Goal: Task Accomplishment & Management: Use online tool/utility

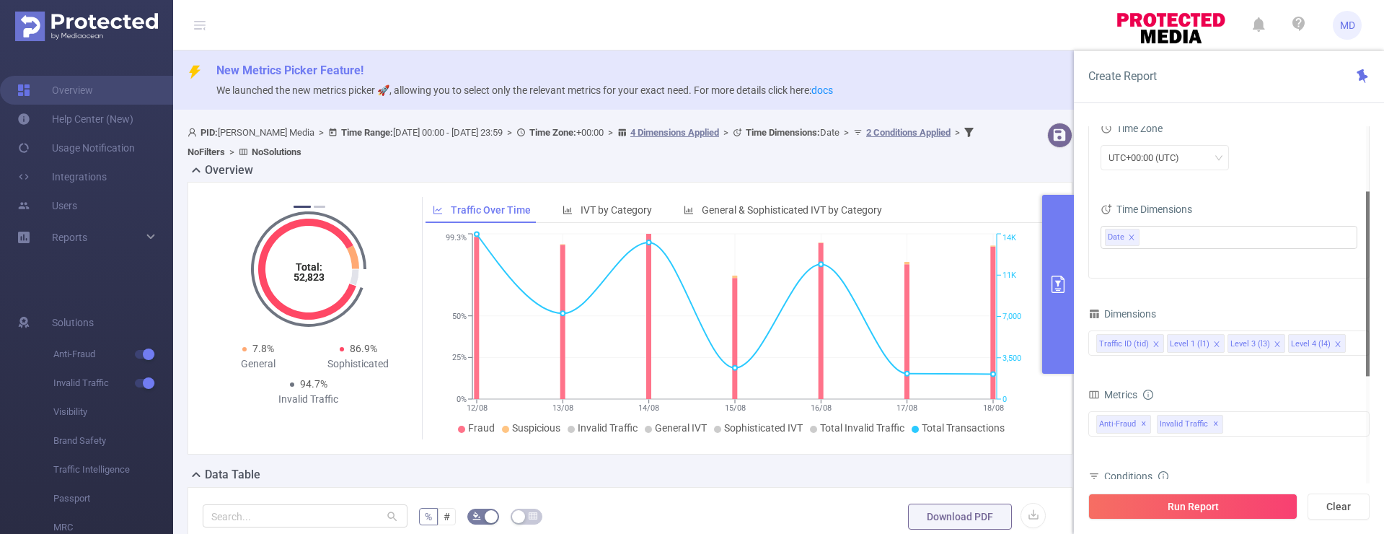
scroll to position [338, 0]
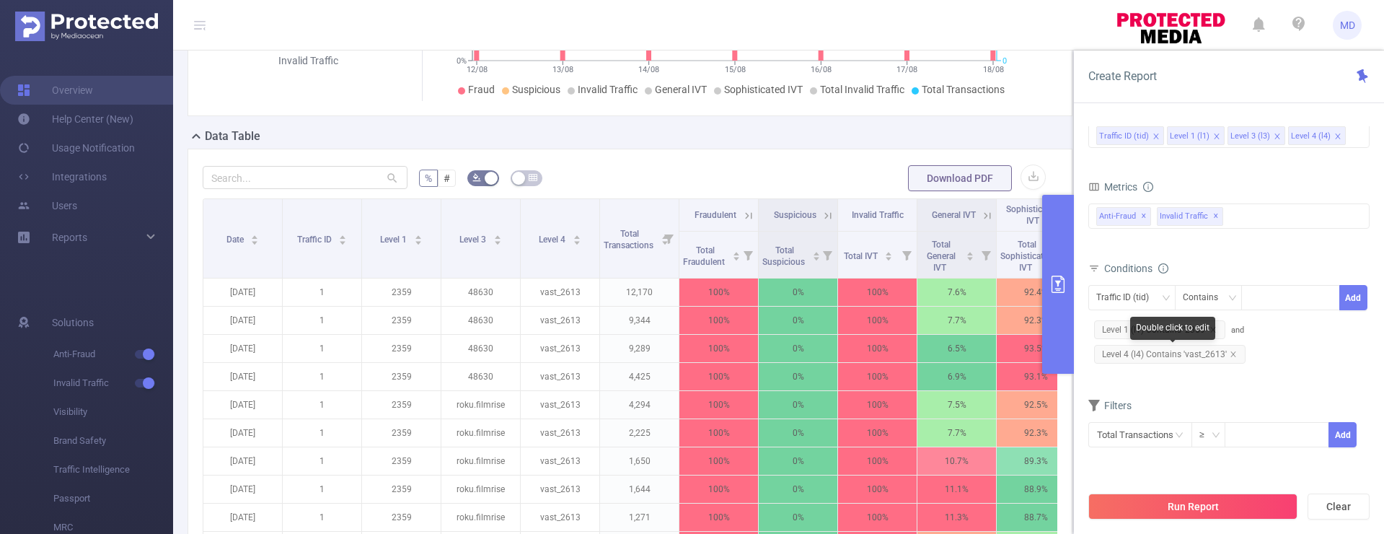
drag, startPoint x: 1231, startPoint y: 350, endPoint x: 1224, endPoint y: 345, distance: 7.8
click at [1232, 350] on icon "icon: close" at bounding box center [1232, 353] width 7 height 7
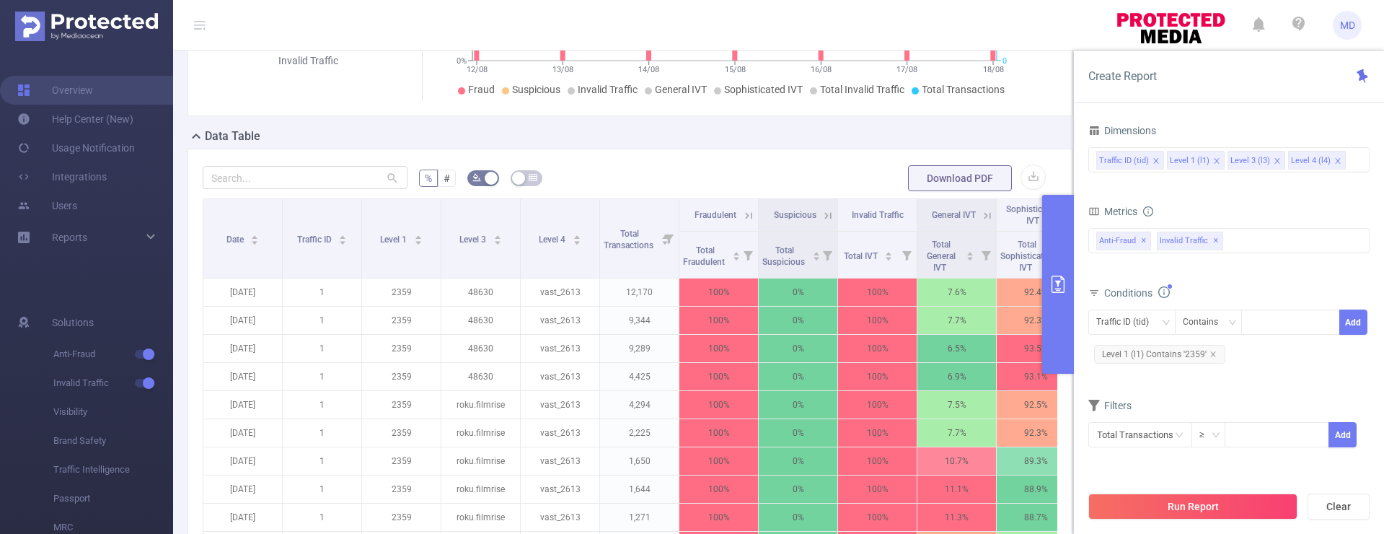
click at [1211, 353] on icon "icon: close" at bounding box center [1212, 353] width 7 height 7
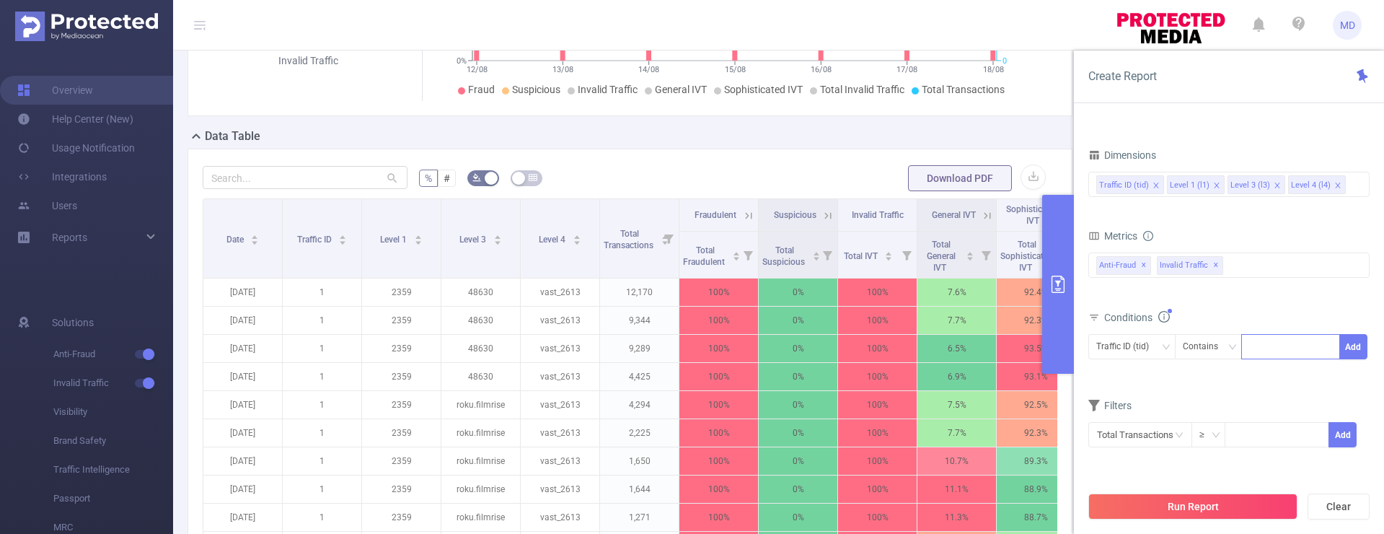
click at [1269, 346] on div at bounding box center [1290, 347] width 83 height 24
type input "1749"
click at [1317, 304] on div "Metrics Total Fraudulent Bot/Virus Hostile Tools Tunneled Traffic Non Malicious…" at bounding box center [1228, 266] width 281 height 81
click at [1362, 345] on button "Add" at bounding box center [1353, 346] width 28 height 25
click at [1245, 507] on button "Run Report" at bounding box center [1192, 506] width 209 height 26
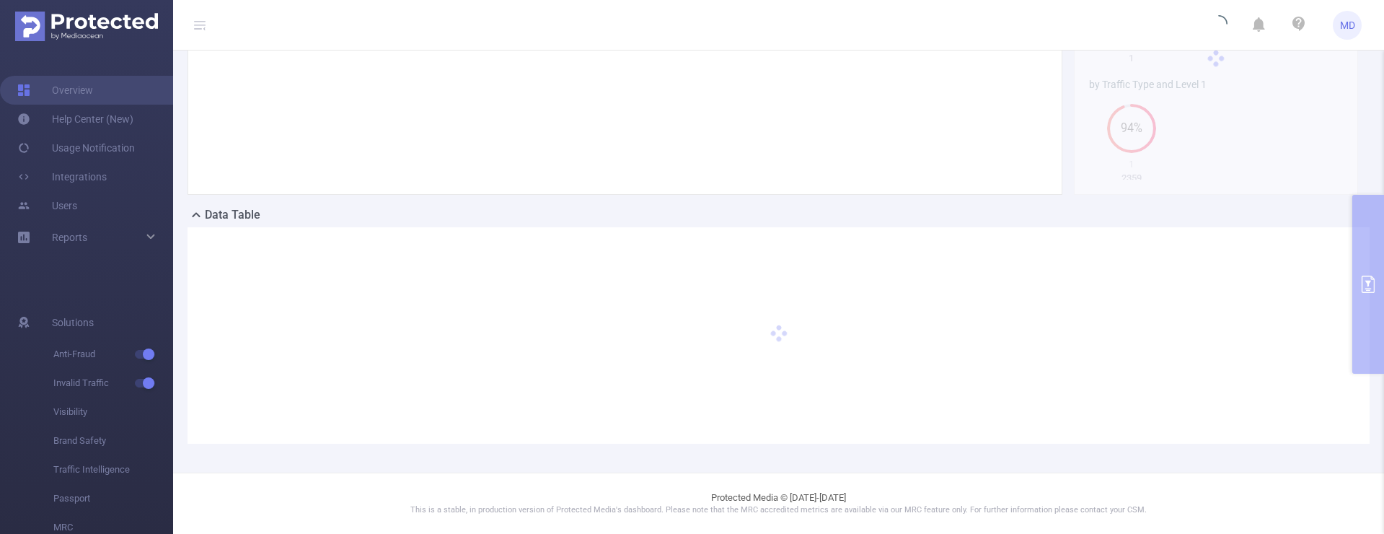
scroll to position [246, 0]
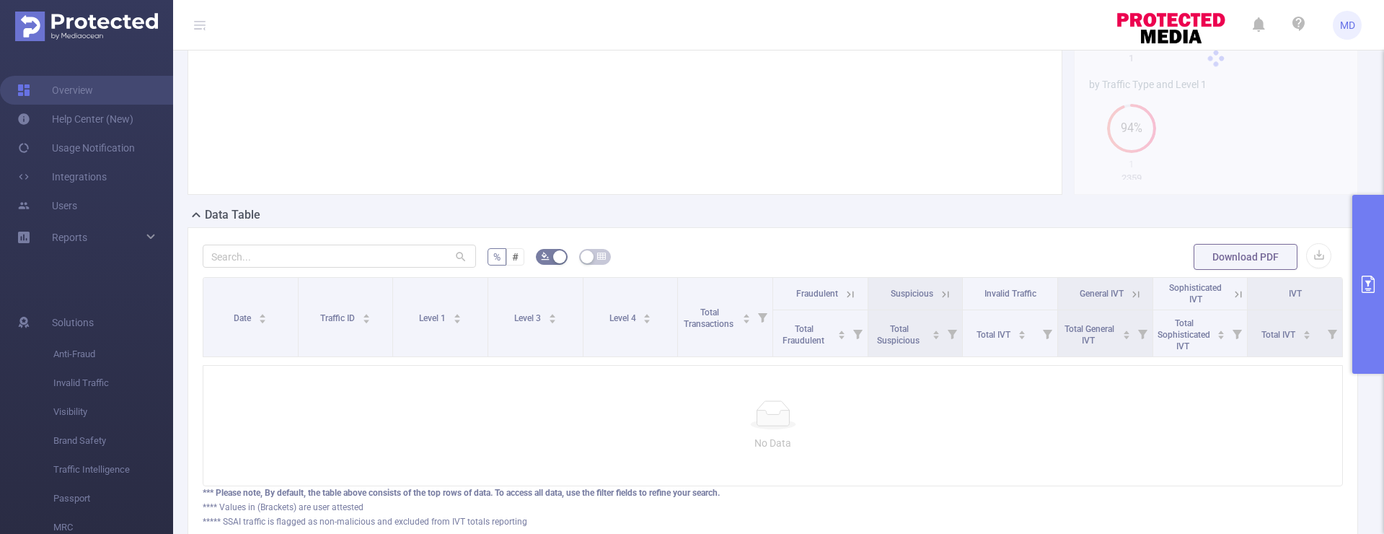
scroll to position [177, 0]
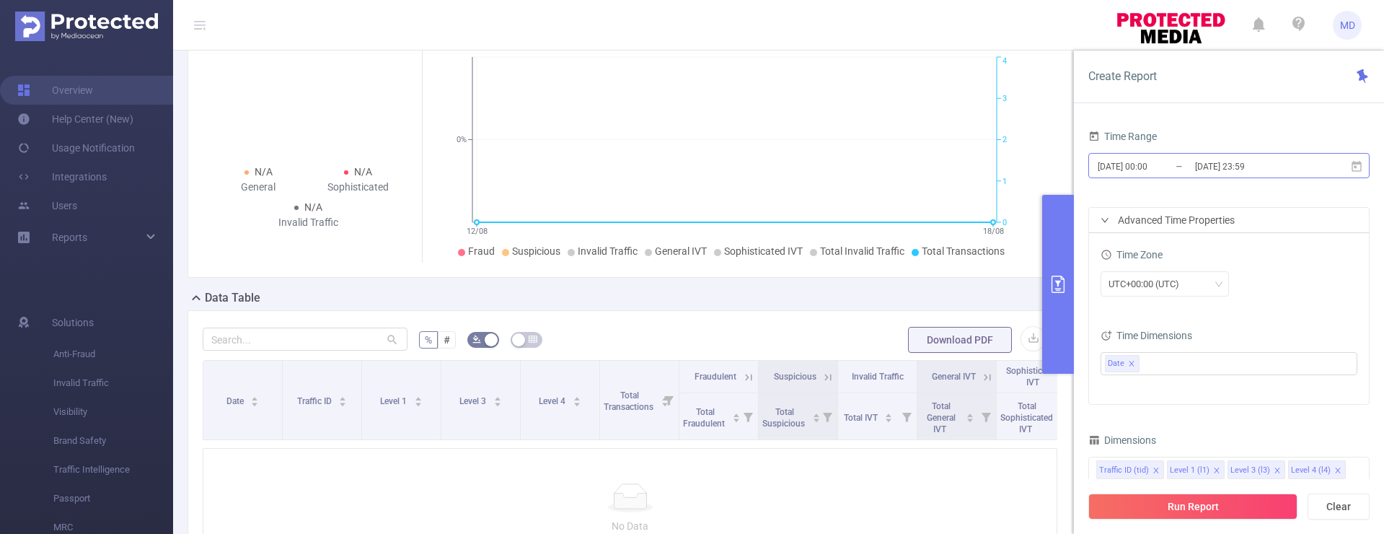
click at [1216, 160] on input "[DATE] 23:59" at bounding box center [1251, 165] width 117 height 19
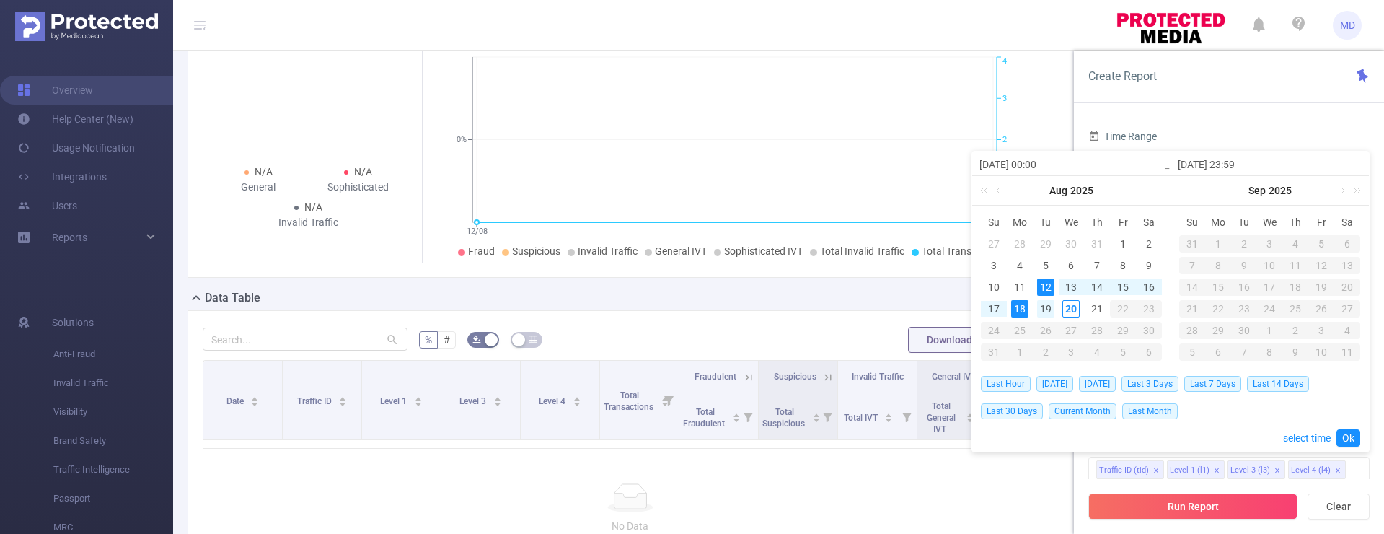
click at [1046, 308] on div "19" at bounding box center [1045, 308] width 17 height 17
click at [1046, 307] on div "19" at bounding box center [1045, 308] width 17 height 17
type input "[DATE] 00:00"
type input "[DATE] 23:59"
type input "[DATE] 00:00"
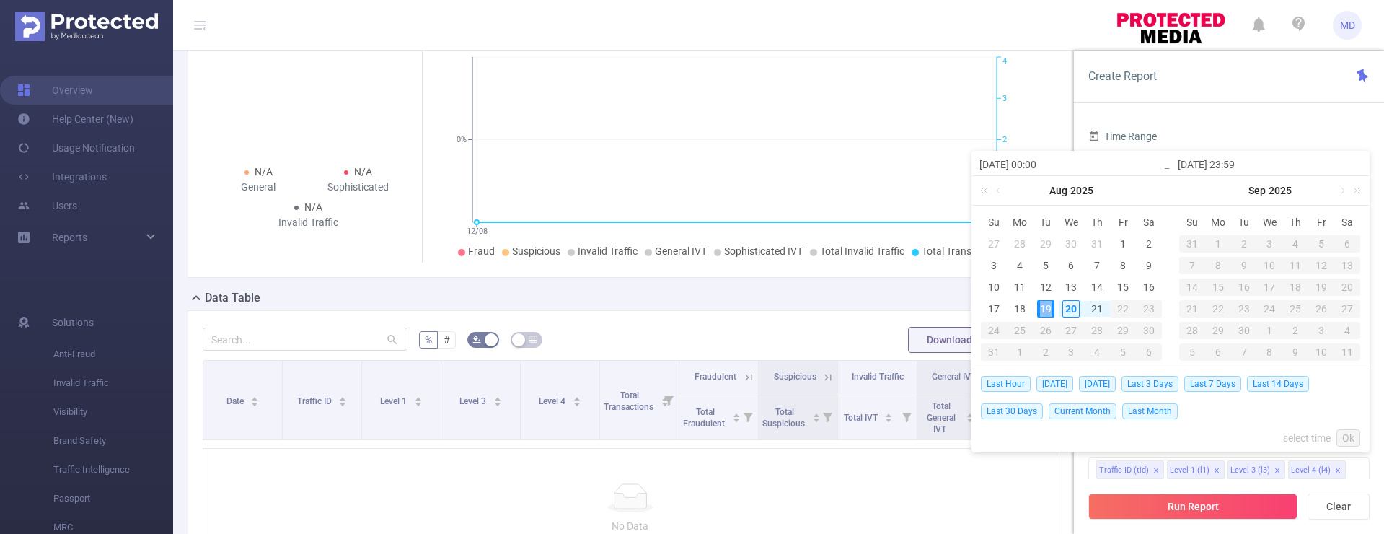
type input "[DATE] 23:59"
click at [1350, 433] on link "Ok" at bounding box center [1348, 437] width 24 height 17
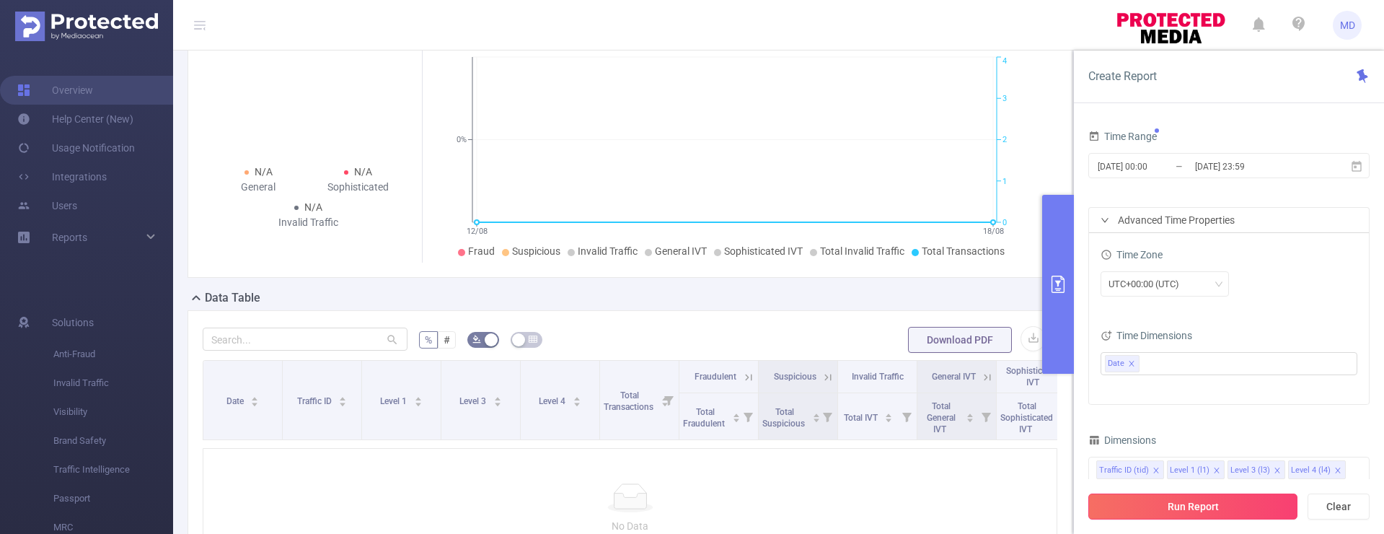
click at [1191, 508] on button "Run Report" at bounding box center [1192, 506] width 209 height 26
